Goal: Task Accomplishment & Management: Manage account settings

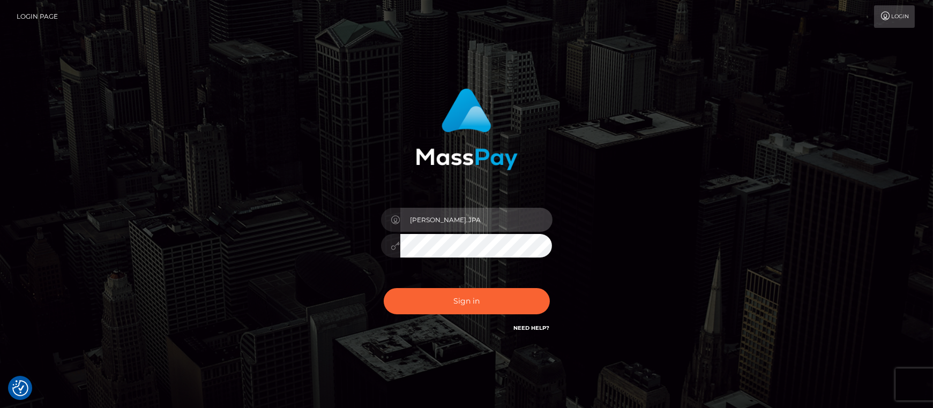
drag, startPoint x: 449, startPoint y: 219, endPoint x: 354, endPoint y: 216, distance: 94.9
click at [355, 217] on div "Janet.JPA Sign in" at bounding box center [466, 211] width 281 height 262
type input "Janet.ACE"
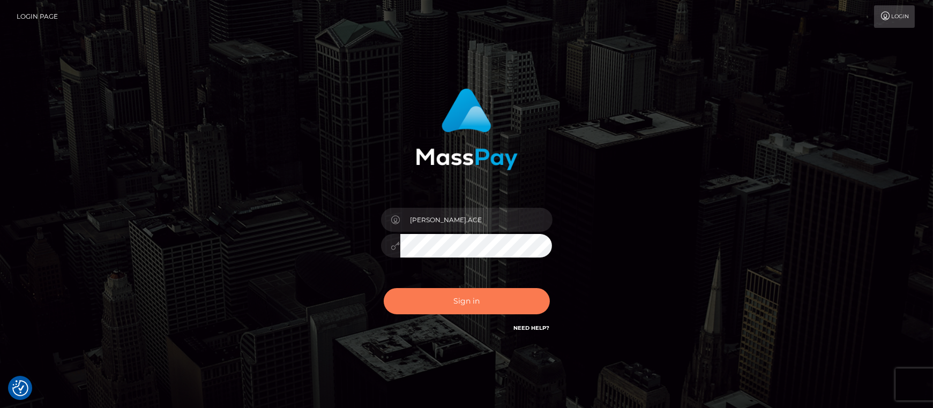
click at [452, 293] on button "Sign in" at bounding box center [467, 301] width 166 height 26
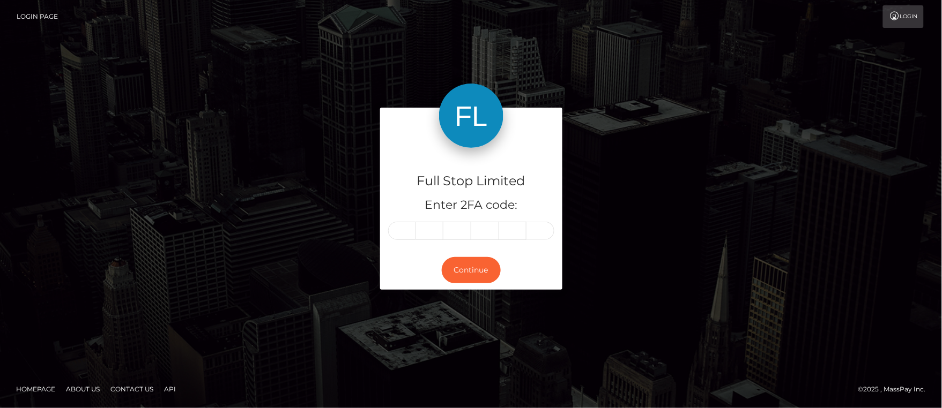
drag, startPoint x: 398, startPoint y: 157, endPoint x: 472, endPoint y: 195, distance: 82.9
click at [398, 157] on div "Full Stop Limited Enter 2FA code:" at bounding box center [471, 199] width 182 height 103
click at [404, 228] on input "text" at bounding box center [402, 231] width 28 height 18
click at [400, 230] on input "text" at bounding box center [402, 231] width 28 height 18
type input "3"
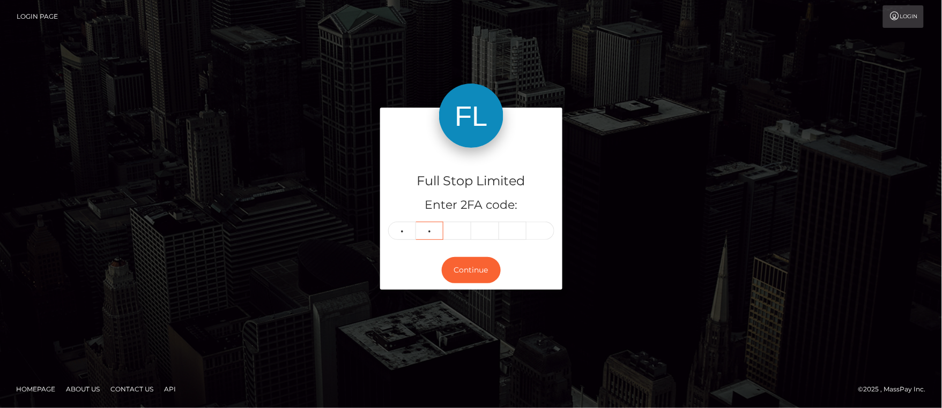
type input "1"
type input "7"
type input "8"
type input "2"
type input "4"
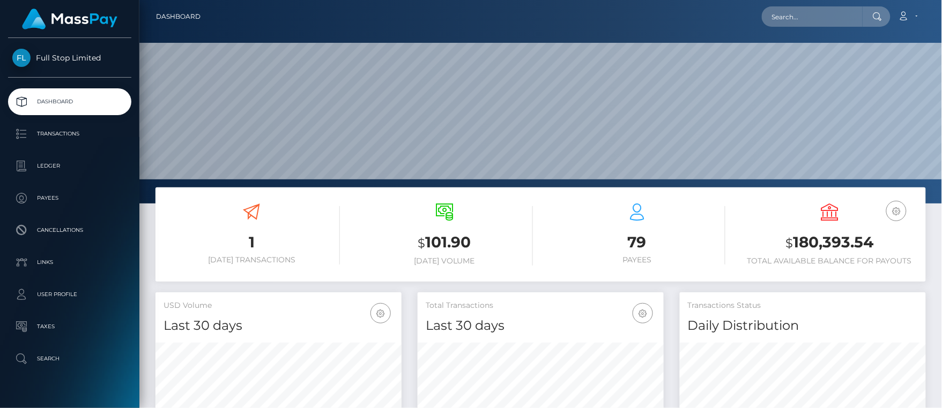
scroll to position [190, 247]
drag, startPoint x: 795, startPoint y: 241, endPoint x: 874, endPoint y: 239, distance: 79.4
click at [874, 239] on h3 "$ 180,393.54" at bounding box center [829, 243] width 176 height 22
copy h3 "180,393.54"
